Goal: Transaction & Acquisition: Purchase product/service

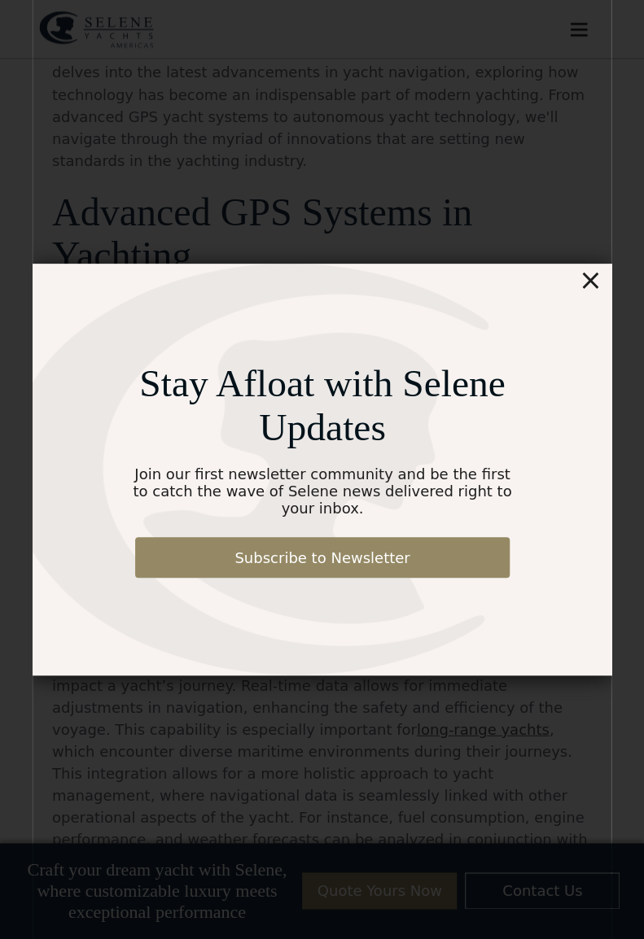
scroll to position [875, 0]
click at [593, 283] on div "×" at bounding box center [590, 280] width 24 height 33
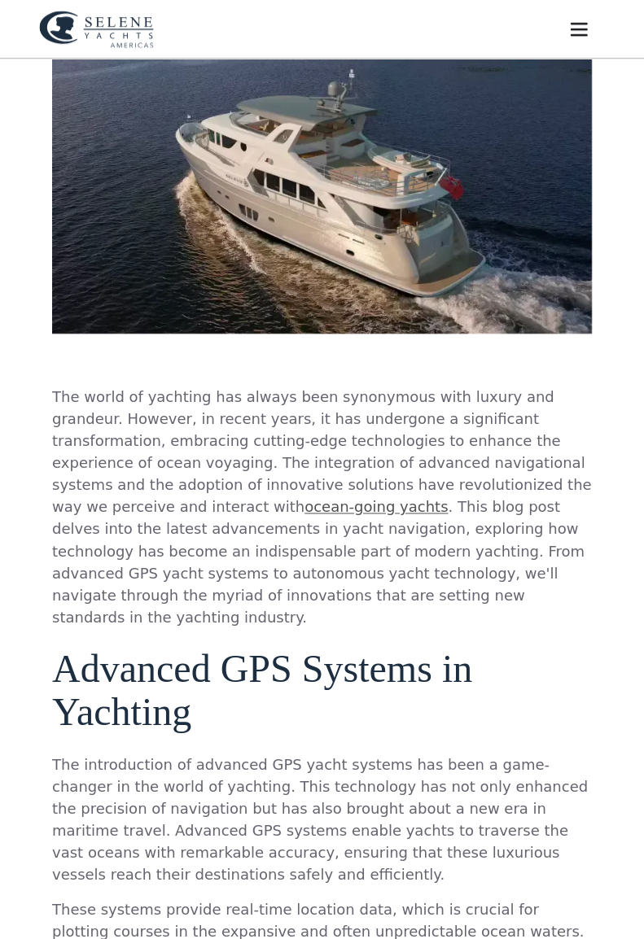
scroll to position [0, 0]
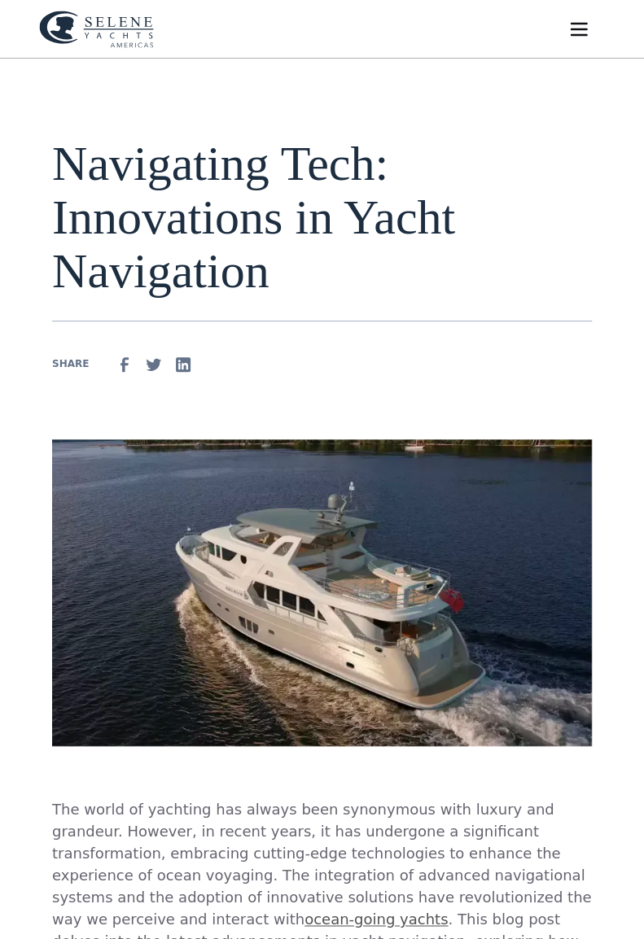
click at [586, 23] on img "menu" at bounding box center [578, 29] width 23 height 23
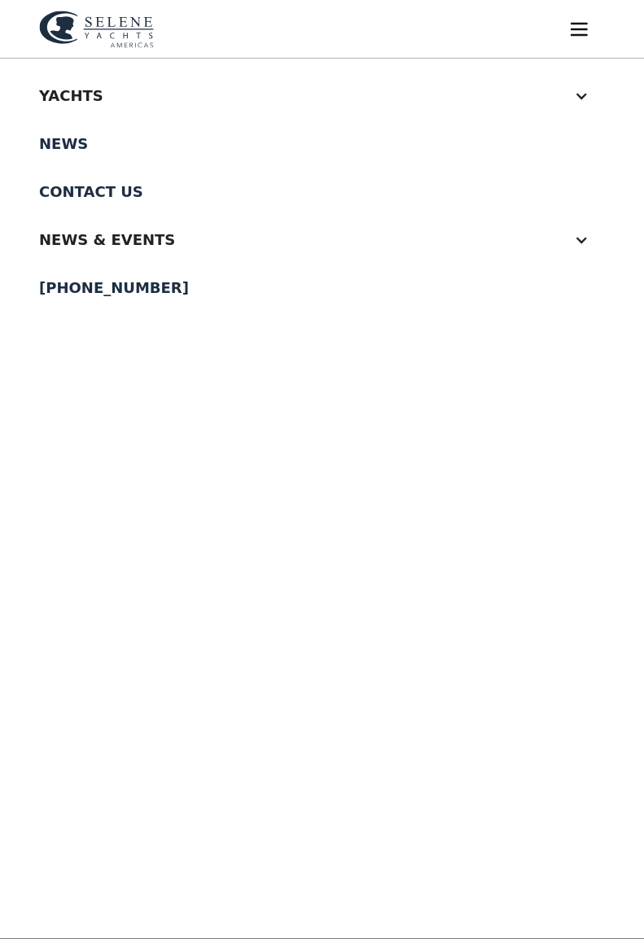
click at [576, 91] on div at bounding box center [581, 96] width 15 height 15
click at [83, 90] on div "Yachts" at bounding box center [305, 96] width 533 height 22
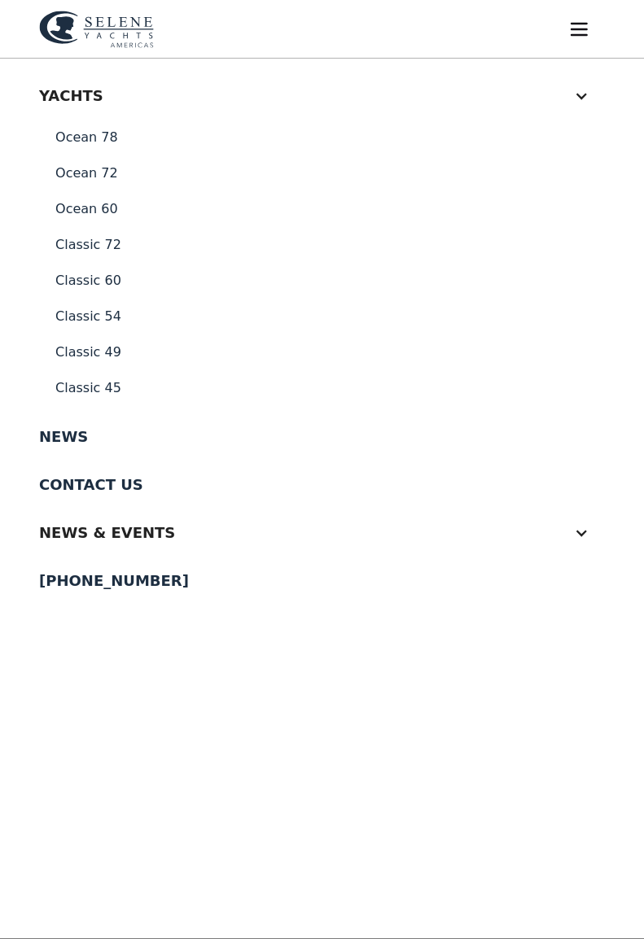
click at [99, 209] on link "Ocean 60" at bounding box center [322, 209] width 566 height 36
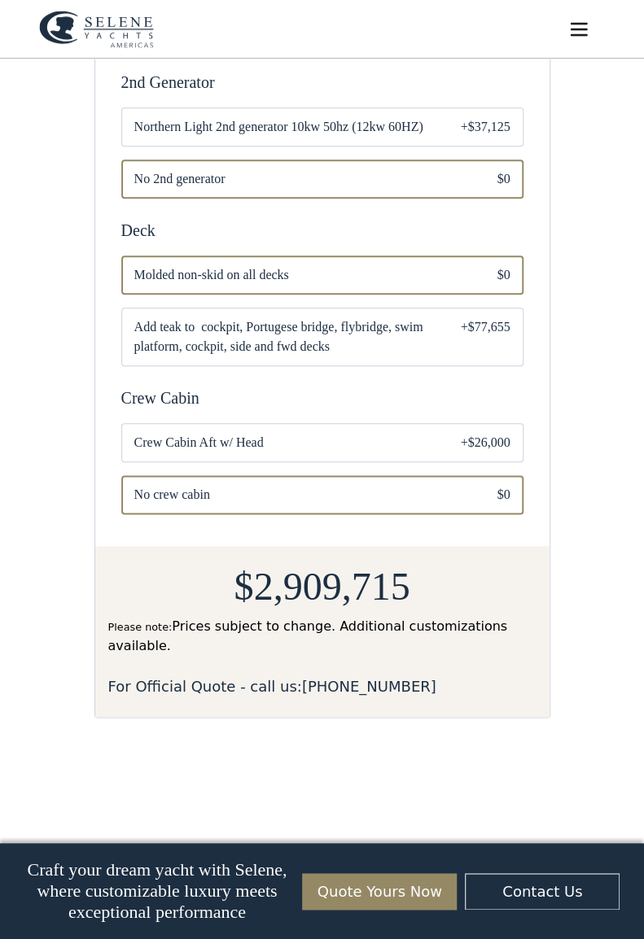
scroll to position [2206, 0]
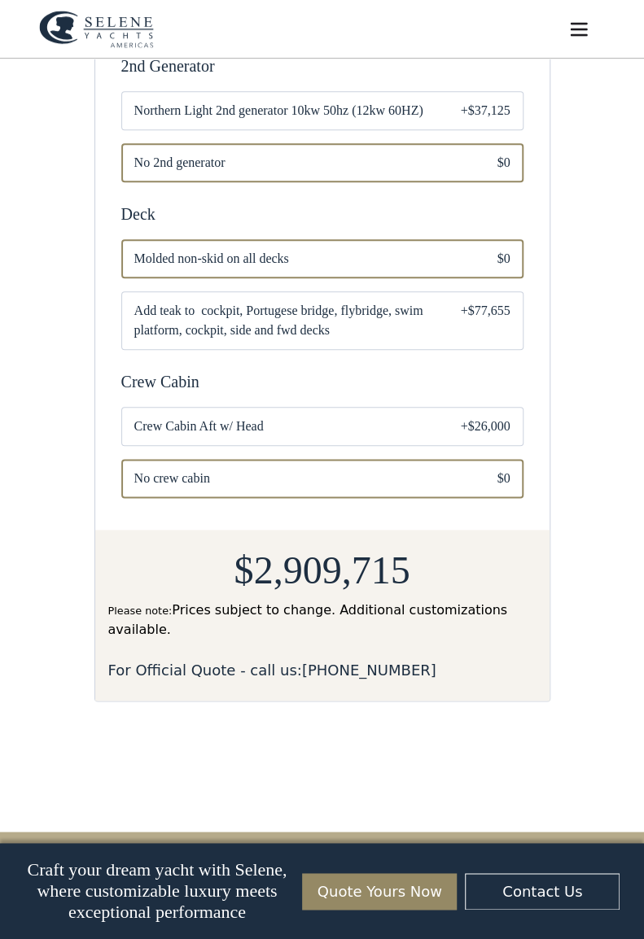
click at [391, 417] on span "Crew Cabin Aft w/ Head" at bounding box center [284, 427] width 300 height 20
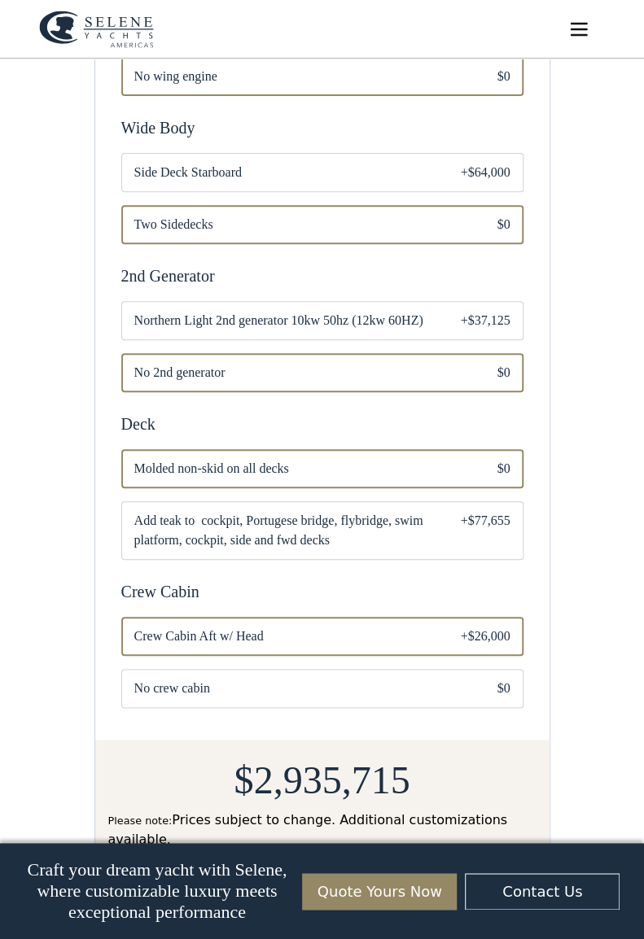
scroll to position [2006, 0]
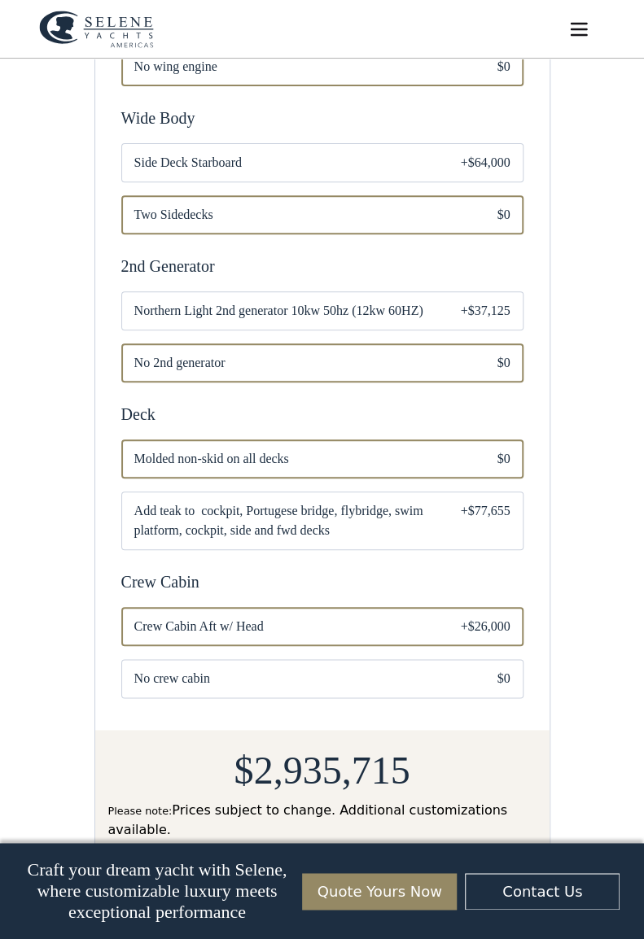
click at [469, 301] on div "+$37,125" at bounding box center [485, 311] width 50 height 20
